Goal: Use online tool/utility: Utilize a website feature to perform a specific function

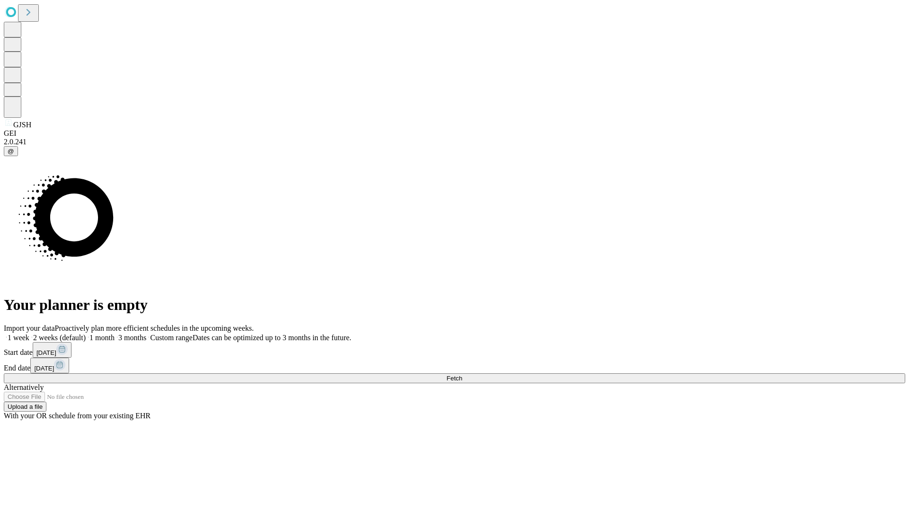
click at [462, 375] on span "Fetch" at bounding box center [454, 378] width 16 height 7
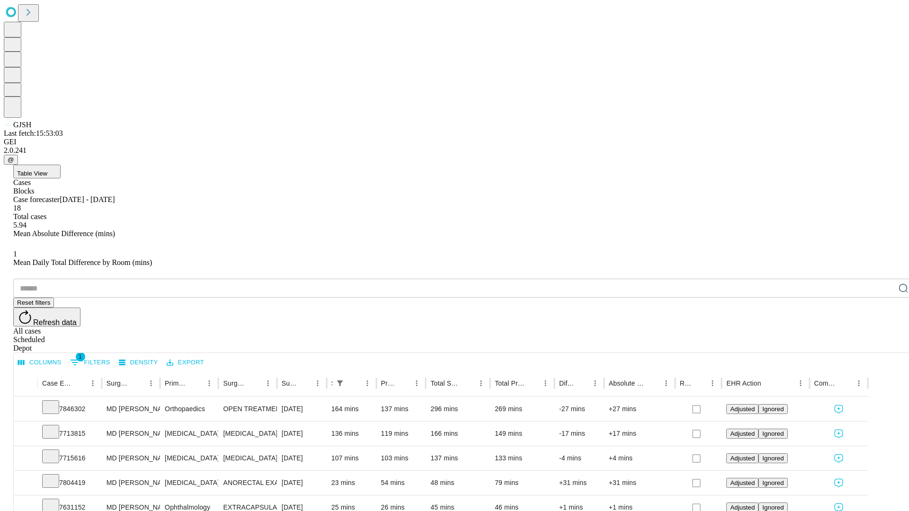
click at [47, 170] on span "Table View" at bounding box center [32, 173] width 30 height 7
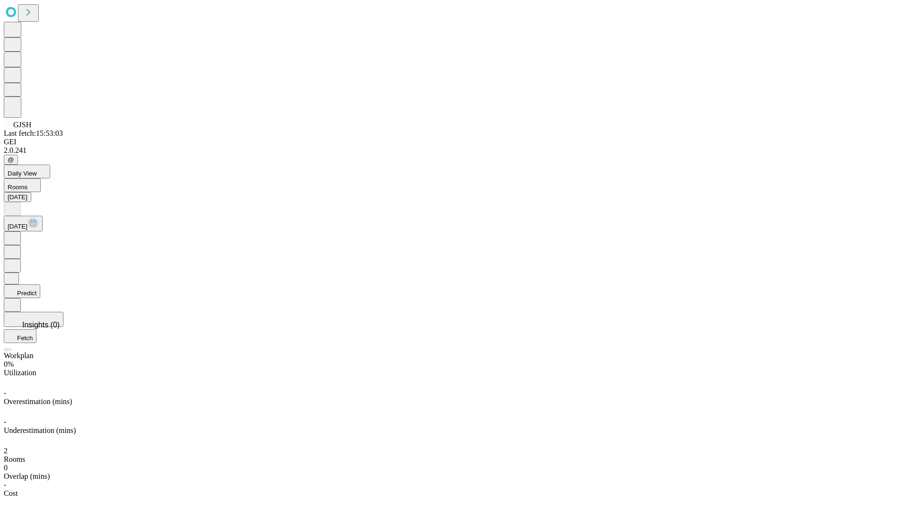
click at [40, 285] on button "Predict" at bounding box center [22, 292] width 36 height 14
